Goal: Information Seeking & Learning: Learn about a topic

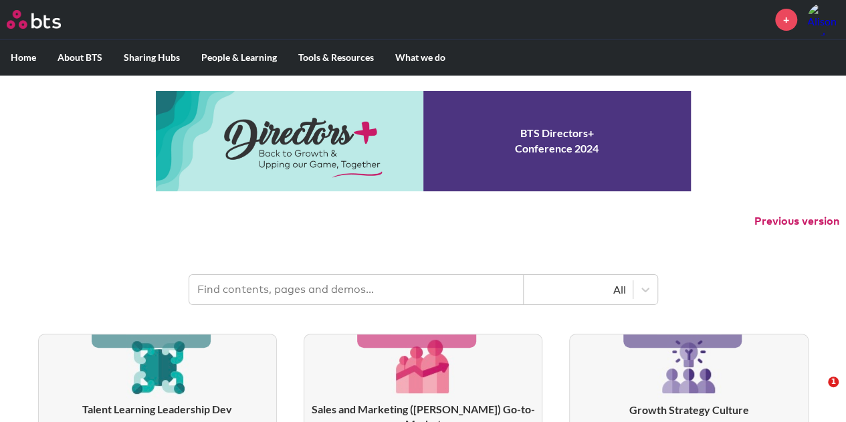
click at [331, 287] on input "text" at bounding box center [356, 289] width 334 height 29
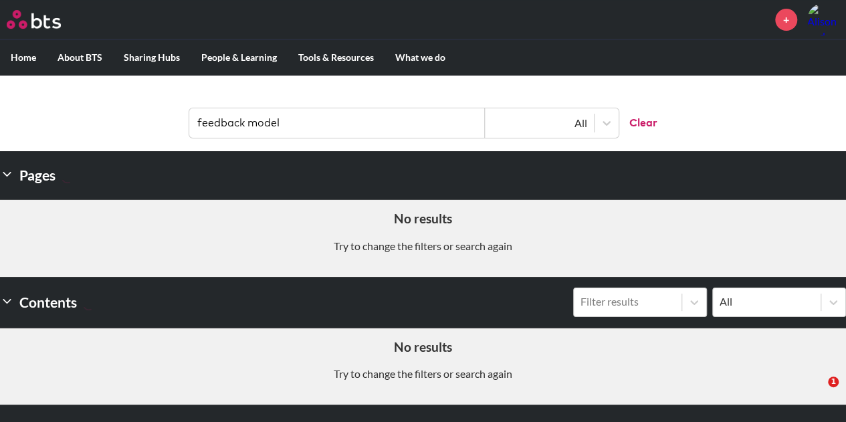
scroll to position [167, 0]
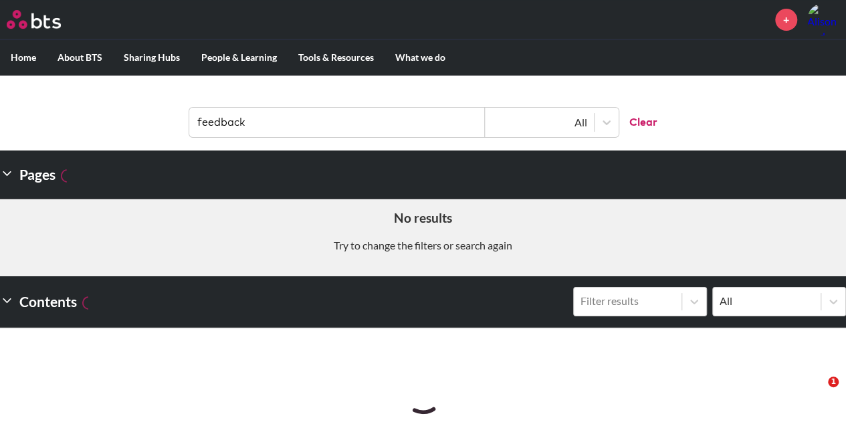
type input "feedback"
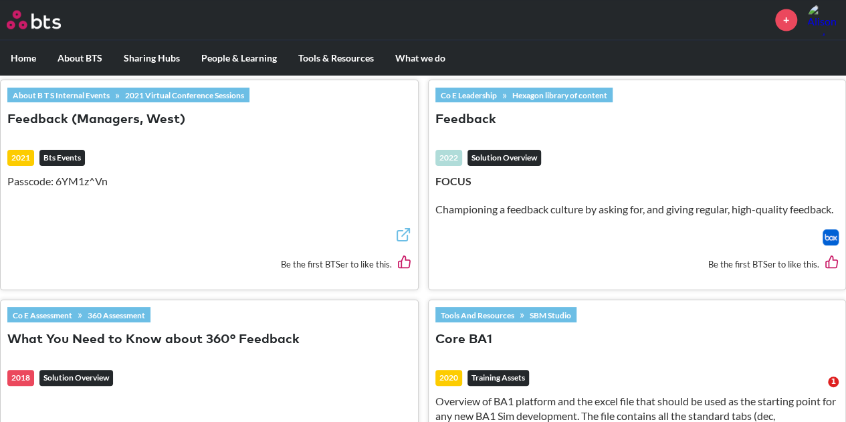
scroll to position [1229, 0]
click at [456, 114] on button "Feedback" at bounding box center [465, 119] width 61 height 18
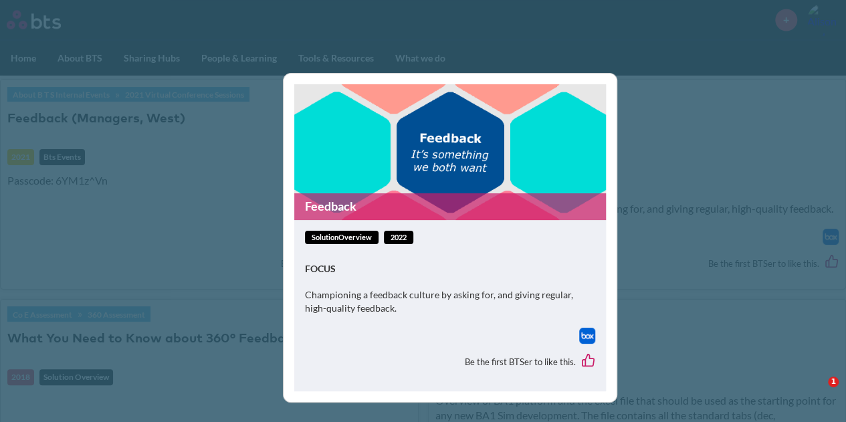
click at [485, 268] on p "FOCUS" at bounding box center [450, 268] width 290 height 13
click at [436, 168] on figure "Feedback" at bounding box center [449, 152] width 311 height 136
click at [664, 192] on div "Feedback solutionOverview 2022 FOCUS Championing a feedback culture by asking f…" at bounding box center [423, 211] width 846 height 422
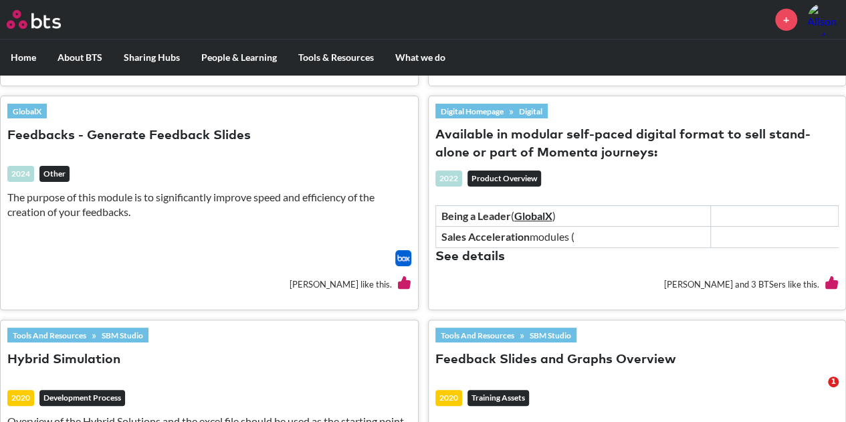
scroll to position [2484, 0]
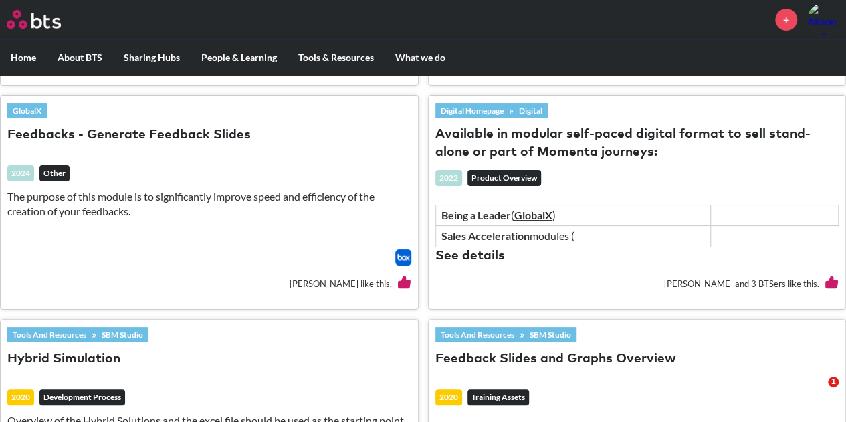
click at [203, 189] on p "The purpose of this module is to significantly improve speed and efficiency of …" at bounding box center [209, 204] width 404 height 30
click at [12, 103] on link "GlobalX" at bounding box center [26, 110] width 39 height 15
